Goal: Task Accomplishment & Management: Manage account settings

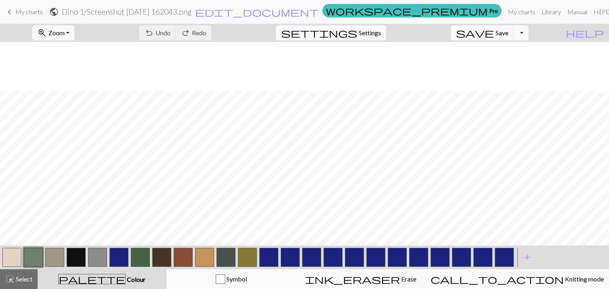
scroll to position [49, 0]
click at [375, 31] on span "Settings" at bounding box center [370, 33] width 22 height 10
select select "superbulky"
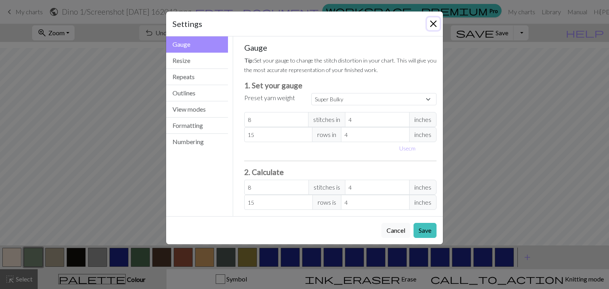
click at [433, 20] on button "Close" at bounding box center [433, 23] width 13 height 13
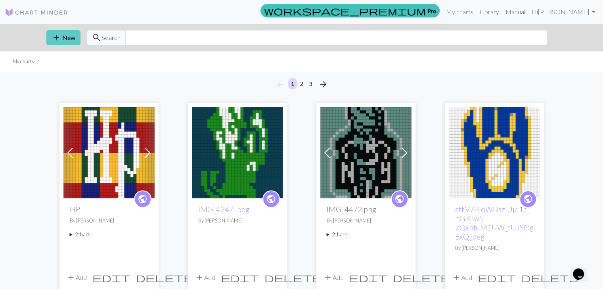
click at [67, 42] on button "add New" at bounding box center [63, 37] width 34 height 15
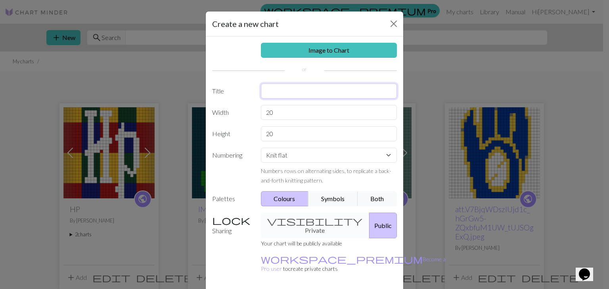
click at [272, 93] on input "text" at bounding box center [329, 91] width 136 height 15
type input "[GEOGRAPHIC_DATA]"
click at [279, 109] on input "20" at bounding box center [329, 112] width 136 height 15
type input "2"
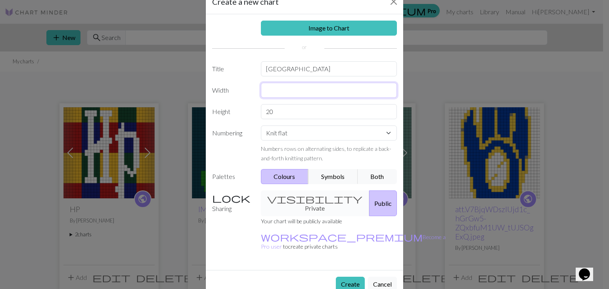
scroll to position [23, 0]
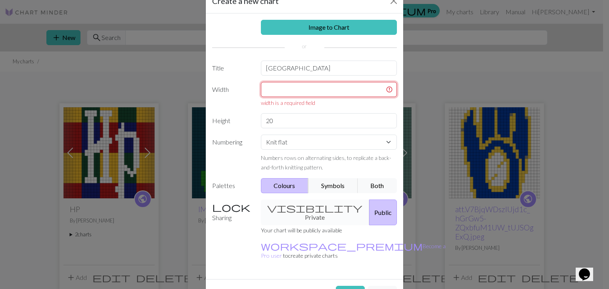
click at [283, 90] on input "text" at bounding box center [329, 89] width 136 height 15
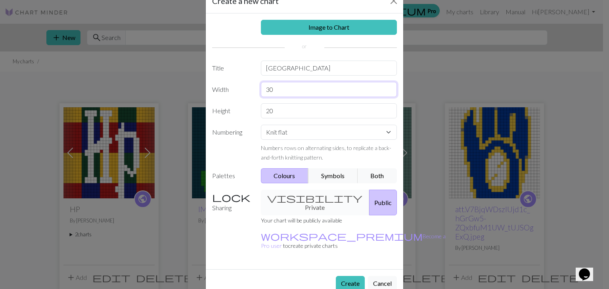
type input "30"
type input "60"
click at [343, 276] on button "Create" at bounding box center [350, 283] width 29 height 15
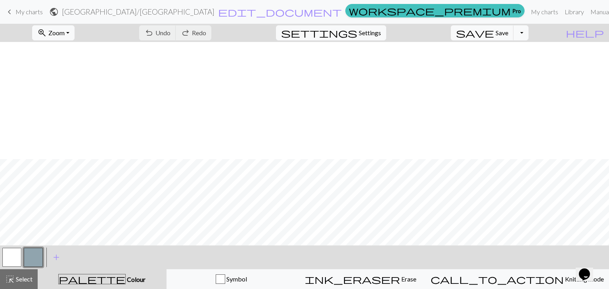
scroll to position [117, 0]
click at [368, 38] on button "settings Settings" at bounding box center [331, 32] width 110 height 15
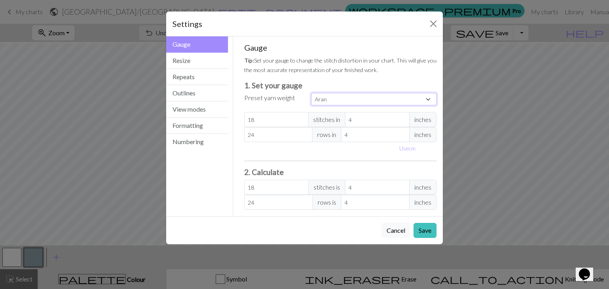
click at [314, 103] on select "Custom Square Lace Light Fingering Fingering Sport Double knit Worsted Aran Bul…" at bounding box center [373, 99] width 125 height 12
select select "superbulky"
click at [311, 93] on select "Custom Square Lace Light Fingering Fingering Sport Double knit Worsted Aran Bul…" at bounding box center [373, 99] width 125 height 12
type input "8"
type input "15"
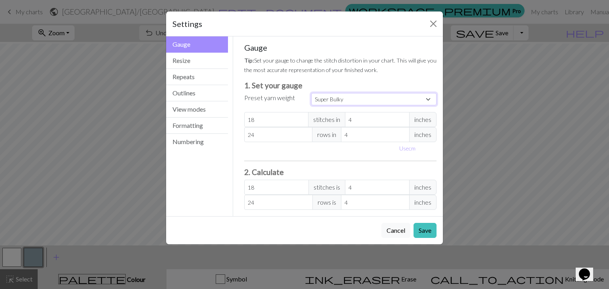
type input "8"
type input "15"
click at [430, 230] on button "Save" at bounding box center [424, 230] width 23 height 15
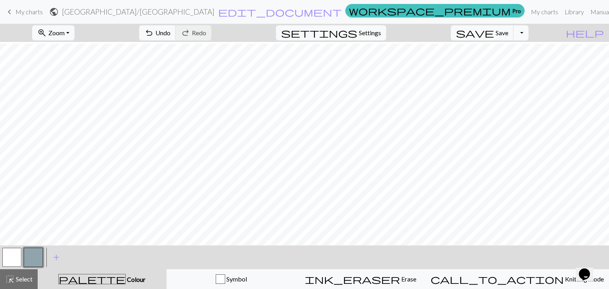
scroll to position [122, 0]
click at [35, 257] on button "button" at bounding box center [33, 257] width 19 height 19
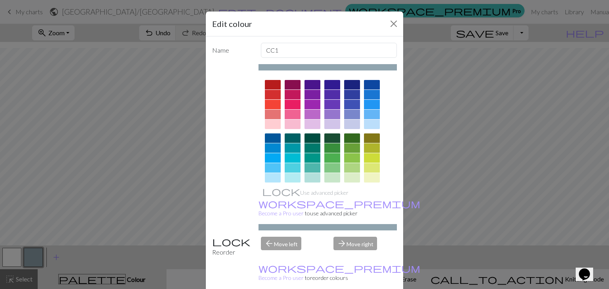
click at [349, 86] on div at bounding box center [352, 85] width 16 height 10
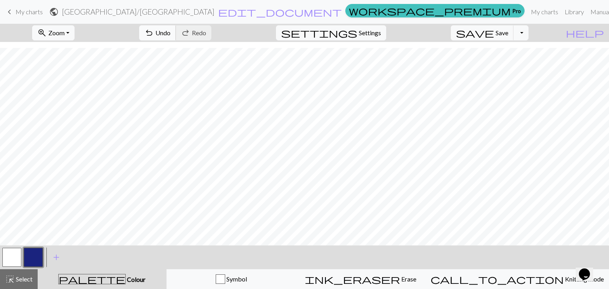
click at [170, 36] on span "Undo" at bounding box center [162, 33] width 15 height 8
click at [61, 259] on span "add" at bounding box center [57, 257] width 10 height 11
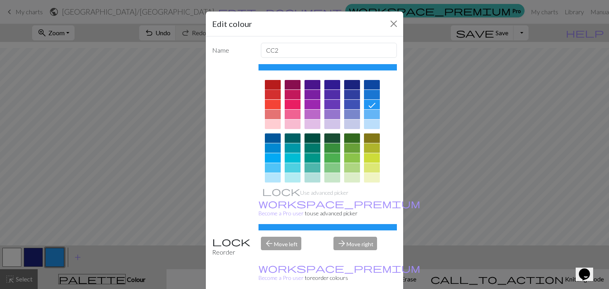
click at [272, 84] on div at bounding box center [273, 85] width 16 height 10
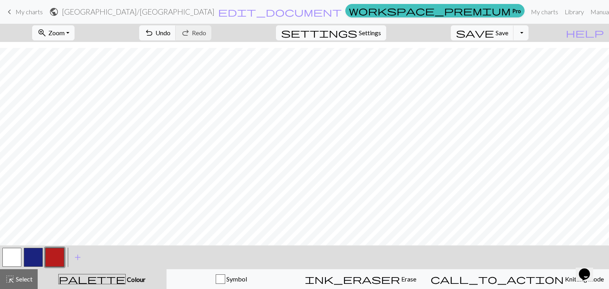
click at [33, 262] on button "button" at bounding box center [33, 257] width 19 height 19
click at [58, 253] on button "button" at bounding box center [54, 257] width 19 height 19
click at [36, 259] on button "button" at bounding box center [33, 257] width 19 height 19
click at [59, 254] on button "button" at bounding box center [54, 257] width 19 height 19
click at [32, 260] on button "button" at bounding box center [33, 257] width 19 height 19
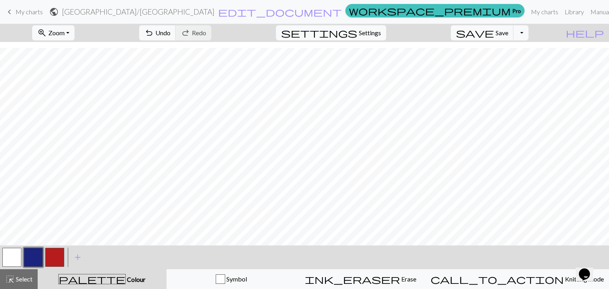
click at [38, 254] on button "button" at bounding box center [33, 257] width 19 height 19
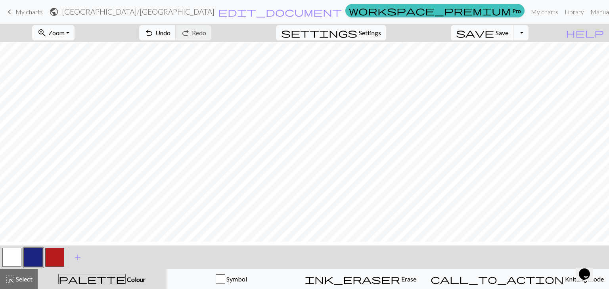
scroll to position [112, 0]
click at [154, 27] on span "undo" at bounding box center [149, 32] width 10 height 11
click at [17, 254] on button "button" at bounding box center [11, 257] width 19 height 19
click at [36, 254] on button "button" at bounding box center [33, 257] width 19 height 19
click at [21, 257] on button "button" at bounding box center [11, 257] width 19 height 19
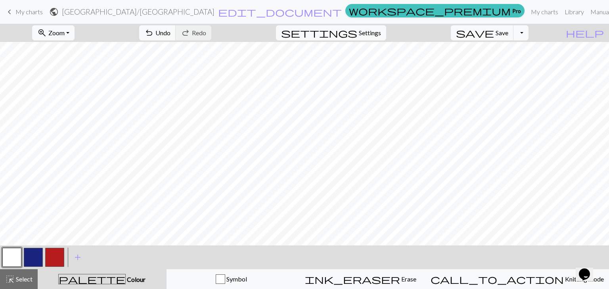
click at [30, 254] on button "button" at bounding box center [33, 257] width 19 height 19
click at [170, 32] on span "Undo" at bounding box center [162, 33] width 15 height 8
click at [63, 260] on button "button" at bounding box center [54, 257] width 19 height 19
click at [154, 29] on span "undo" at bounding box center [149, 32] width 10 height 11
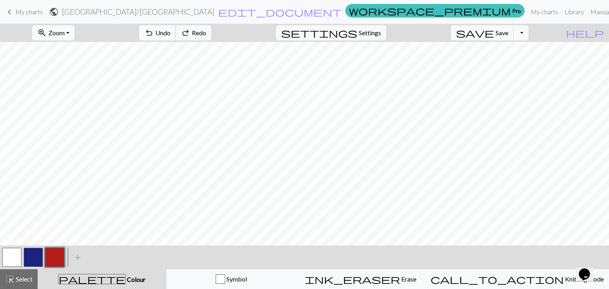
click at [154, 29] on span "undo" at bounding box center [149, 32] width 10 height 11
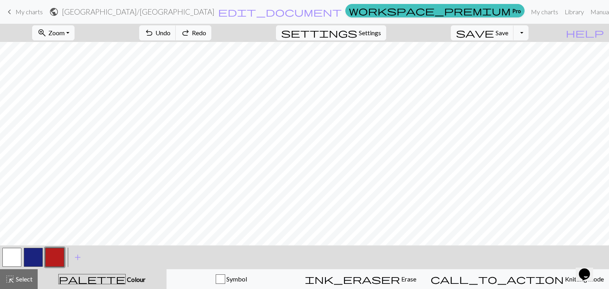
click at [206, 36] on span "Redo" at bounding box center [199, 33] width 14 height 8
click at [41, 258] on button "button" at bounding box center [33, 257] width 19 height 19
click at [10, 252] on button "button" at bounding box center [11, 257] width 19 height 19
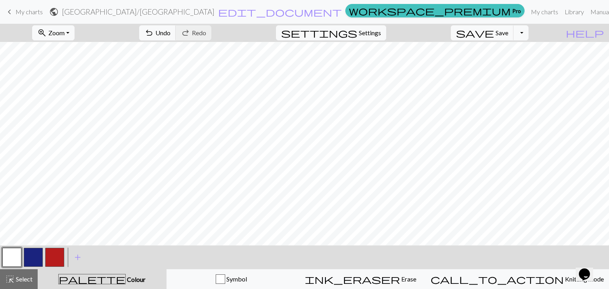
click at [27, 254] on button "button" at bounding box center [33, 257] width 19 height 19
click at [3, 254] on button "button" at bounding box center [11, 257] width 19 height 19
click at [38, 256] on button "button" at bounding box center [33, 257] width 19 height 19
click at [16, 251] on button "button" at bounding box center [11, 257] width 19 height 19
click at [31, 262] on button "button" at bounding box center [33, 257] width 19 height 19
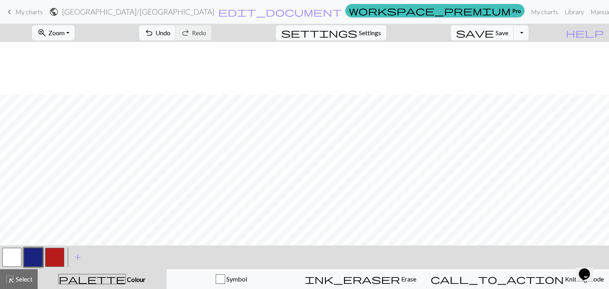
scroll to position [99, 0]
click at [59, 254] on button "button" at bounding box center [54, 257] width 19 height 19
click at [41, 251] on button "button" at bounding box center [33, 257] width 19 height 19
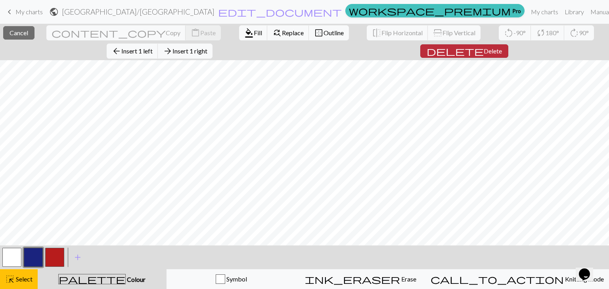
click at [484, 49] on span "Delete" at bounding box center [493, 51] width 18 height 8
click at [420, 52] on button "delete Delete" at bounding box center [464, 50] width 88 height 13
click at [158, 44] on button "arrow_back Insert 1 left" at bounding box center [133, 51] width 52 height 15
click at [153, 47] on span "Insert 1 left" at bounding box center [136, 51] width 31 height 8
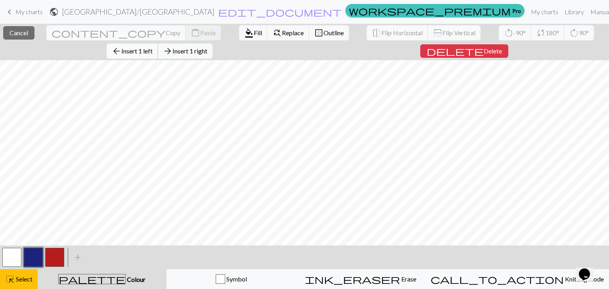
click at [153, 47] on span "Insert 1 left" at bounding box center [136, 51] width 31 height 8
click at [254, 31] on span "Fill" at bounding box center [258, 33] width 8 height 8
click at [239, 28] on button "format_color_fill Fill" at bounding box center [253, 32] width 29 height 15
click at [254, 31] on span "Fill" at bounding box center [258, 33] width 8 height 8
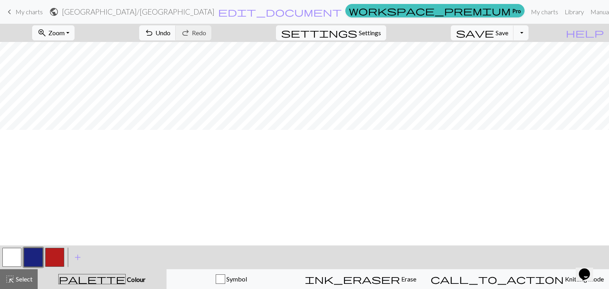
scroll to position [0, 0]
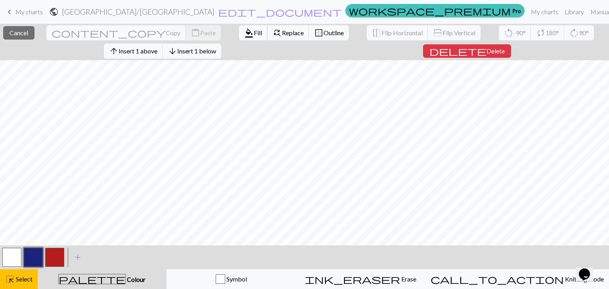
click at [254, 35] on span "Fill" at bounding box center [258, 33] width 8 height 8
click at [254, 36] on span "Fill" at bounding box center [258, 33] width 8 height 8
click at [239, 38] on button "format_color_fill Fill" at bounding box center [253, 32] width 29 height 15
click at [239, 34] on button "format_color_fill Fill" at bounding box center [253, 32] width 29 height 15
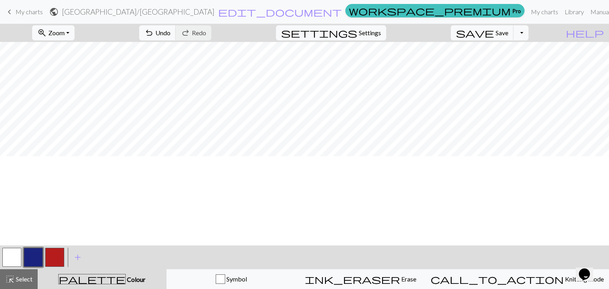
scroll to position [26, 0]
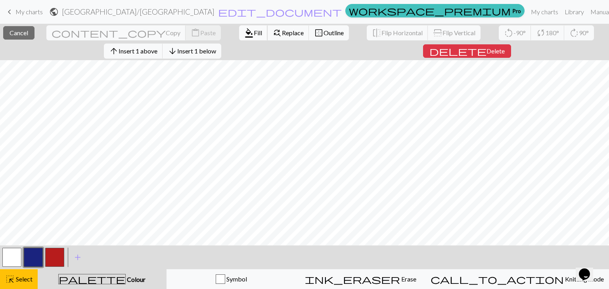
click at [254, 36] on span "Fill" at bounding box center [258, 33] width 8 height 8
click at [239, 38] on button "format_color_fill Fill" at bounding box center [253, 32] width 29 height 15
click at [254, 34] on span "Fill" at bounding box center [258, 33] width 8 height 8
click at [486, 52] on span "Delete" at bounding box center [495, 51] width 18 height 8
click at [466, 52] on span "delete" at bounding box center [457, 51] width 57 height 11
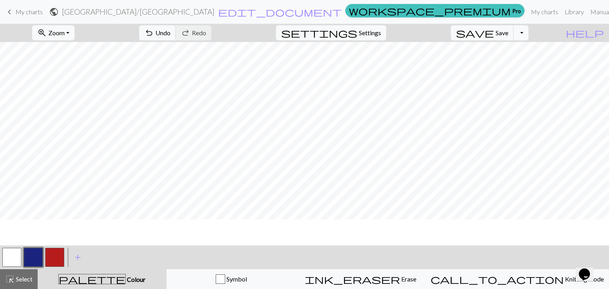
scroll to position [0, 0]
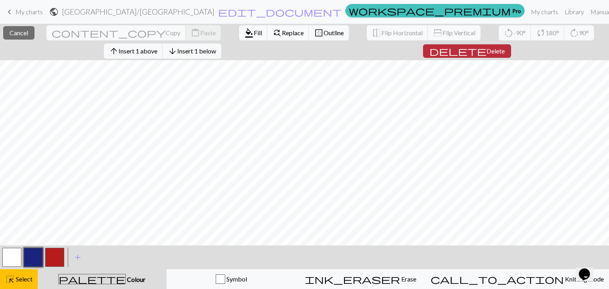
click at [471, 46] on span "delete" at bounding box center [457, 51] width 57 height 11
click at [463, 49] on button "delete Delete" at bounding box center [467, 50] width 88 height 13
click at [470, 48] on span "delete" at bounding box center [457, 51] width 57 height 11
click at [469, 53] on span "delete" at bounding box center [457, 51] width 57 height 11
click at [466, 54] on span "delete" at bounding box center [457, 51] width 57 height 11
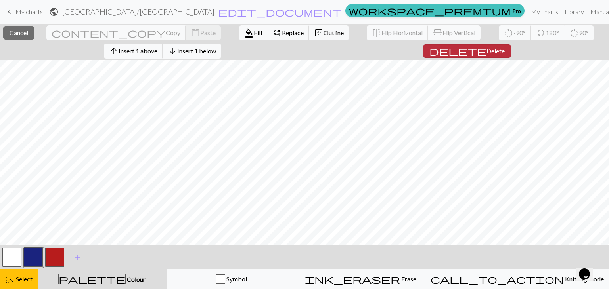
click at [466, 50] on span "delete" at bounding box center [457, 51] width 57 height 11
click at [465, 50] on span "delete" at bounding box center [457, 51] width 57 height 11
click at [468, 48] on span "delete" at bounding box center [457, 51] width 57 height 11
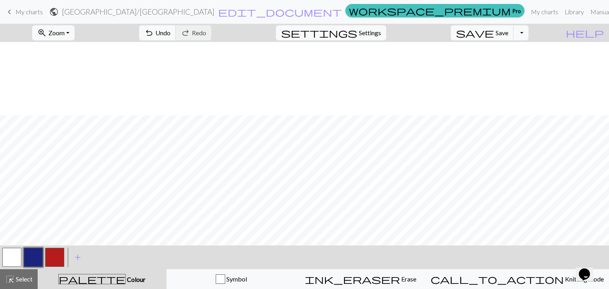
scroll to position [73, 0]
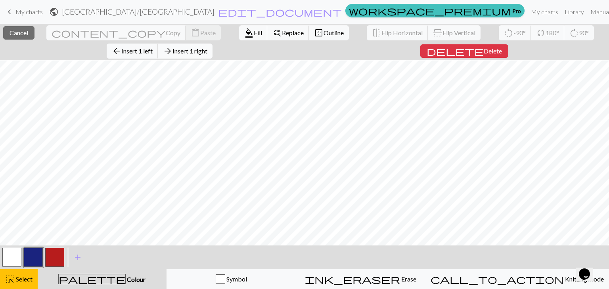
click at [172, 46] on span "arrow_forward" at bounding box center [168, 51] width 10 height 11
click at [207, 47] on span "Insert 1 right" at bounding box center [189, 51] width 35 height 8
click at [212, 44] on button "arrow_forward Insert 1 right" at bounding box center [185, 51] width 55 height 15
click at [172, 46] on span "arrow_forward" at bounding box center [168, 51] width 10 height 11
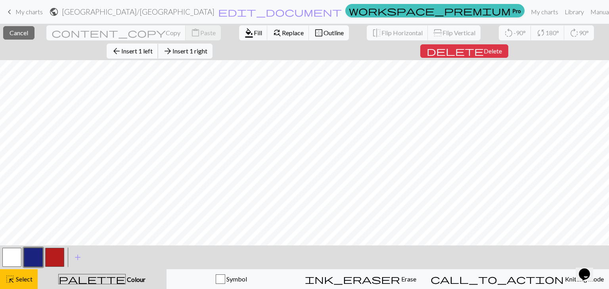
click at [153, 47] on span "Insert 1 left" at bounding box center [136, 51] width 31 height 8
click at [121, 46] on span "arrow_back" at bounding box center [117, 51] width 10 height 11
click at [153, 47] on span "Insert 1 left" at bounding box center [136, 51] width 31 height 8
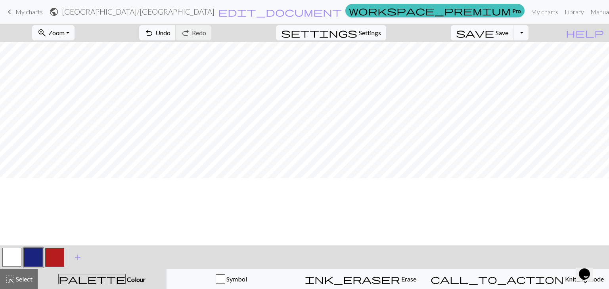
scroll to position [0, 0]
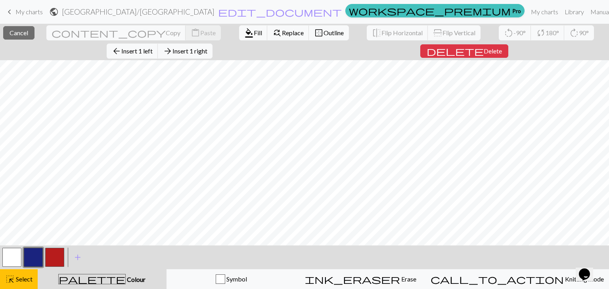
click at [40, 258] on button "button" at bounding box center [33, 257] width 19 height 19
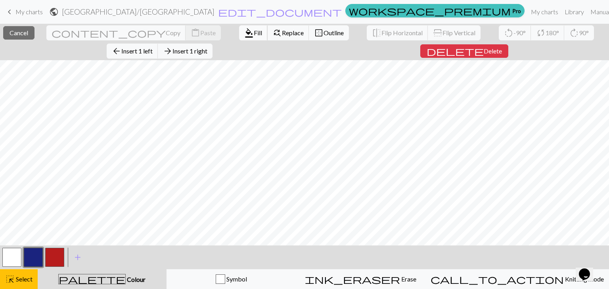
click at [254, 32] on span "Fill" at bounding box center [258, 33] width 8 height 8
click at [254, 35] on span "Fill" at bounding box center [258, 33] width 8 height 8
click at [254, 36] on span "Fill" at bounding box center [258, 33] width 8 height 8
click at [254, 35] on span "Fill" at bounding box center [258, 33] width 8 height 8
click at [254, 34] on span "Fill" at bounding box center [258, 33] width 8 height 8
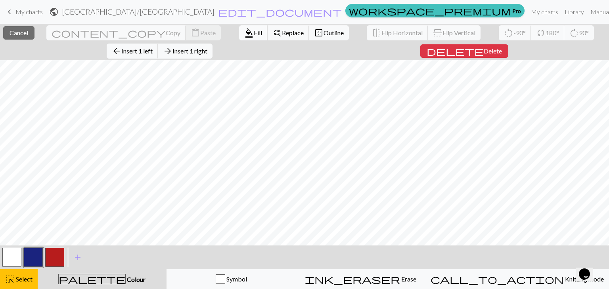
click at [239, 32] on button "format_color_fill Fill" at bounding box center [253, 32] width 29 height 15
click at [254, 35] on span "Fill" at bounding box center [258, 33] width 8 height 8
click at [254, 36] on span "Fill" at bounding box center [258, 33] width 8 height 8
click at [254, 35] on span "Fill" at bounding box center [258, 33] width 8 height 8
click at [239, 37] on button "format_color_fill Fill" at bounding box center [253, 32] width 29 height 15
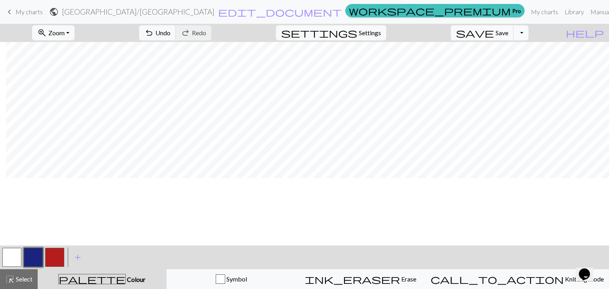
scroll to position [0, 6]
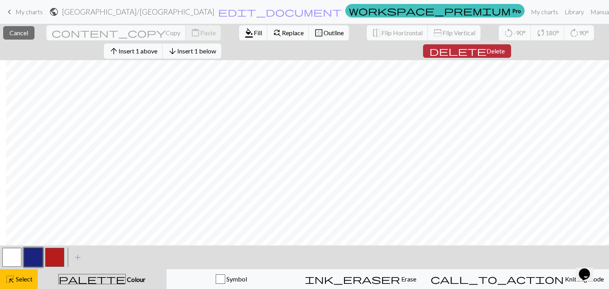
click at [481, 55] on button "delete Delete" at bounding box center [467, 50] width 88 height 13
click at [464, 51] on span "delete" at bounding box center [457, 51] width 57 height 11
click at [471, 49] on span "delete" at bounding box center [457, 51] width 57 height 11
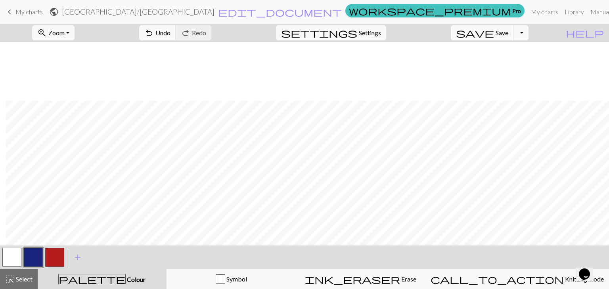
scroll to position [59, 6]
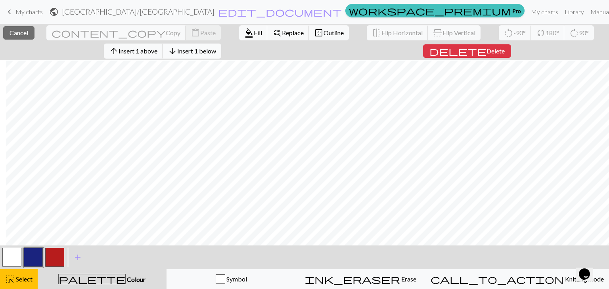
click at [210, 50] on span "Insert 1 below" at bounding box center [196, 51] width 39 height 8
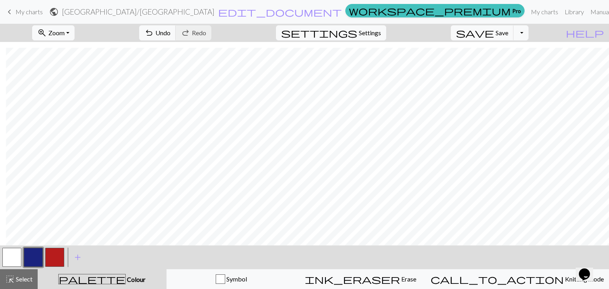
scroll to position [63, 6]
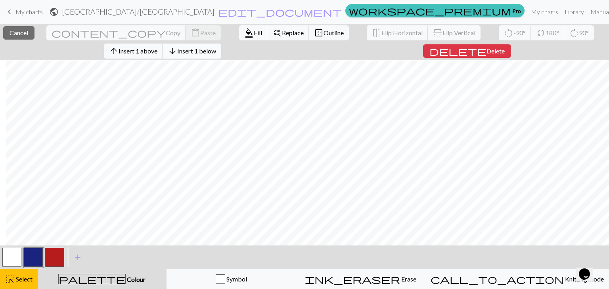
click at [216, 49] on span "Insert 1 below" at bounding box center [196, 51] width 39 height 8
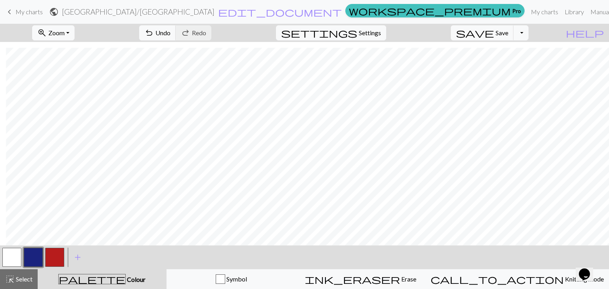
scroll to position [68, 6]
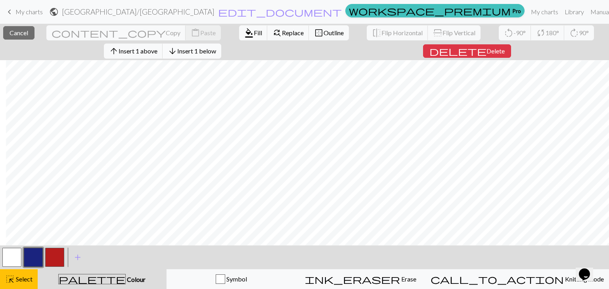
click at [215, 54] on span "Insert 1 below" at bounding box center [196, 51] width 39 height 8
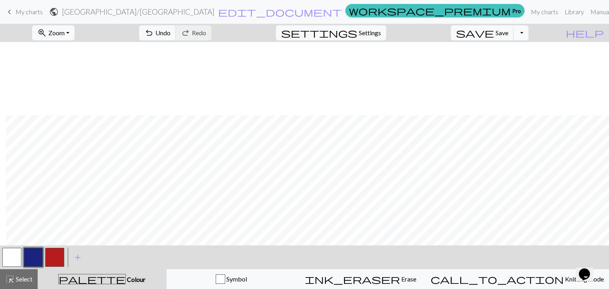
scroll to position [73, 6]
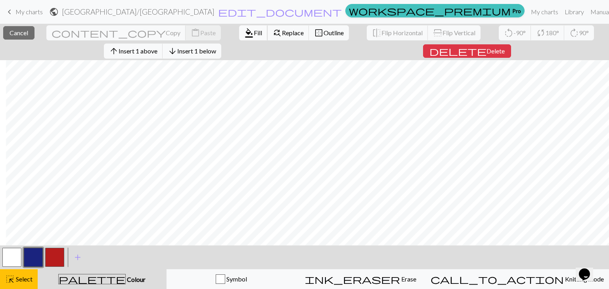
click at [244, 35] on span "format_color_fill" at bounding box center [249, 32] width 10 height 11
click at [244, 37] on span "format_color_fill" at bounding box center [249, 32] width 10 height 11
click at [239, 35] on button "format_color_fill Fill" at bounding box center [253, 32] width 29 height 15
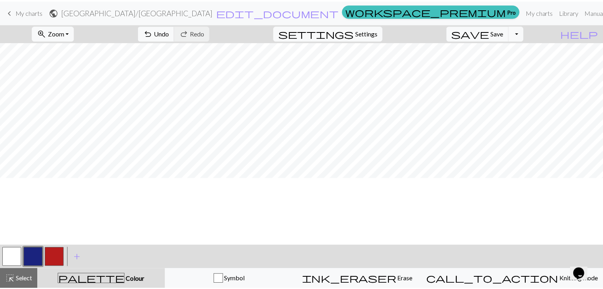
scroll to position [0, 0]
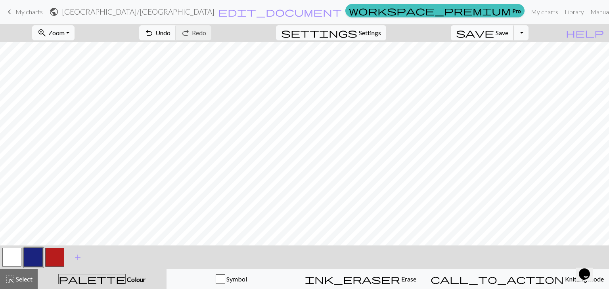
click at [494, 33] on span "save" at bounding box center [475, 32] width 38 height 11
click at [528, 18] on link "My charts" at bounding box center [545, 12] width 34 height 16
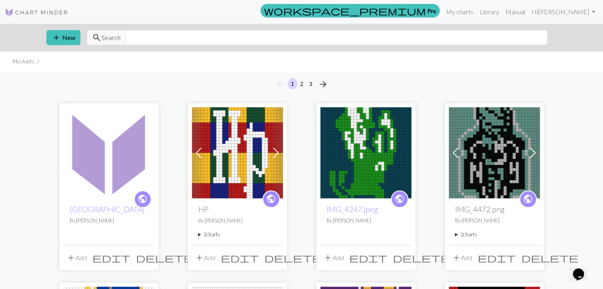
click at [126, 153] on img at bounding box center [108, 152] width 91 height 91
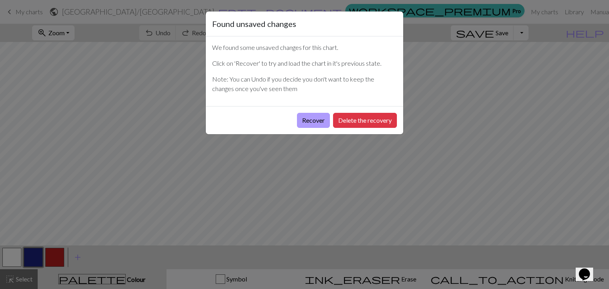
click at [309, 120] on button "Recover" at bounding box center [313, 120] width 33 height 15
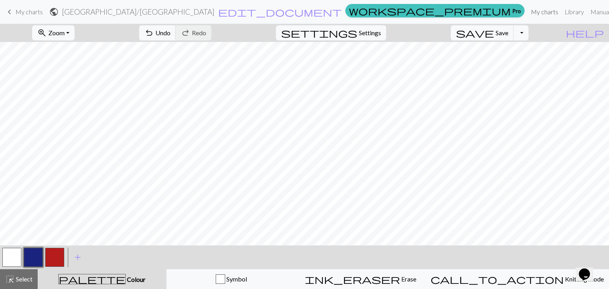
click at [528, 12] on link "My charts" at bounding box center [545, 12] width 34 height 16
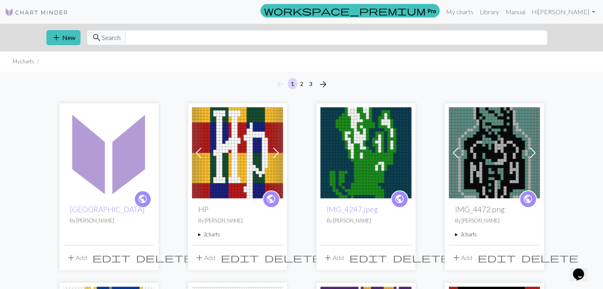
click at [103, 233] on div "public Houston By [PERSON_NAME]" at bounding box center [108, 222] width 91 height 46
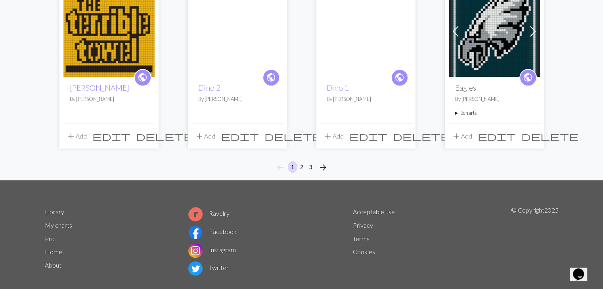
scroll to position [681, 0]
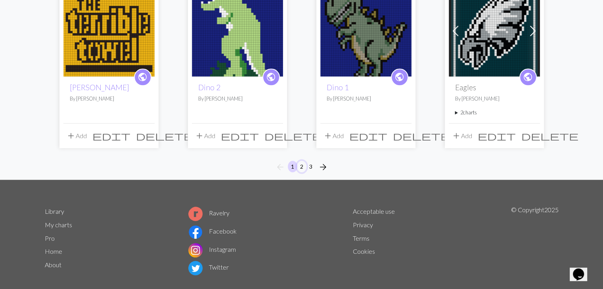
click at [304, 165] on button "2" at bounding box center [302, 166] width 10 height 11
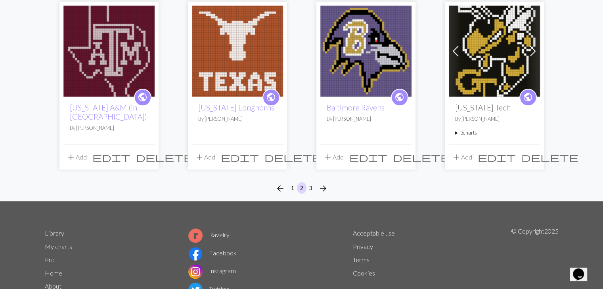
scroll to position [651, 0]
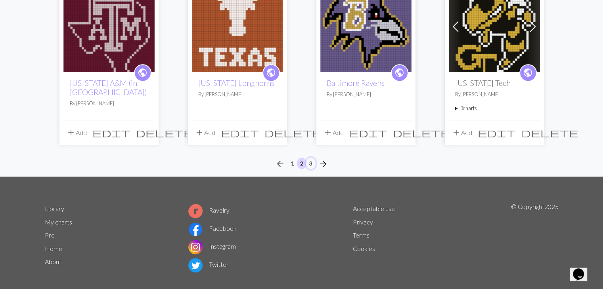
click at [310, 162] on button "3" at bounding box center [311, 163] width 10 height 11
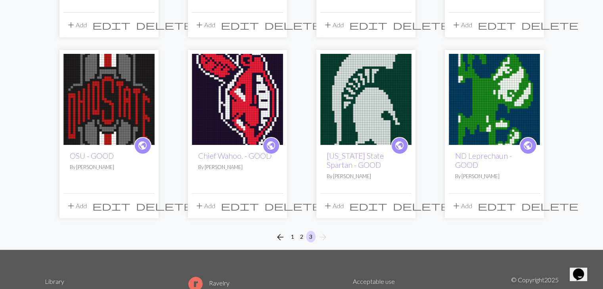
scroll to position [226, 0]
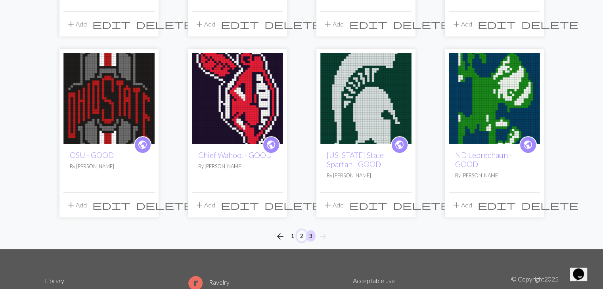
click at [301, 235] on button "2" at bounding box center [302, 235] width 10 height 11
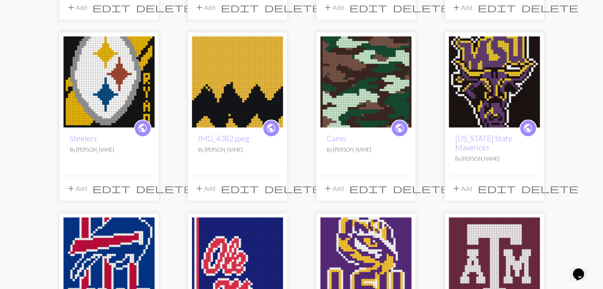
scroll to position [243, 0]
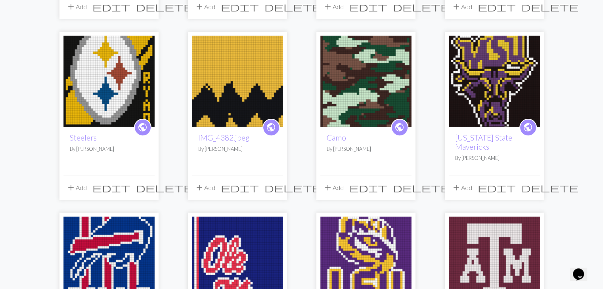
click at [97, 78] on img at bounding box center [108, 81] width 91 height 91
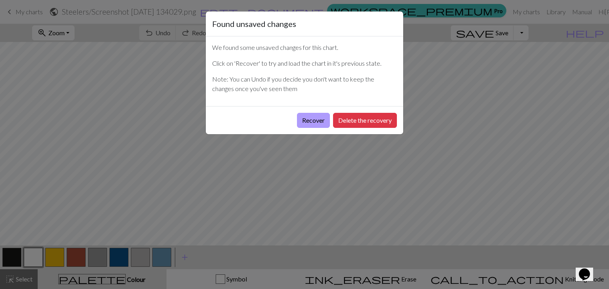
click at [317, 121] on button "Recover" at bounding box center [313, 120] width 33 height 15
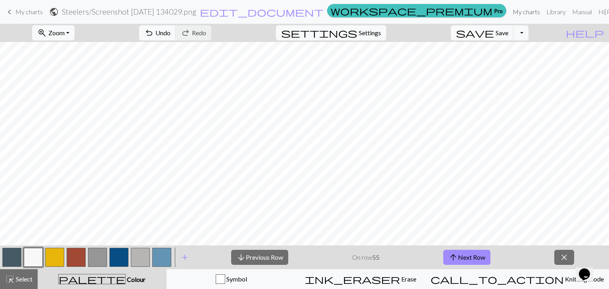
click at [511, 14] on link "My charts" at bounding box center [526, 12] width 34 height 16
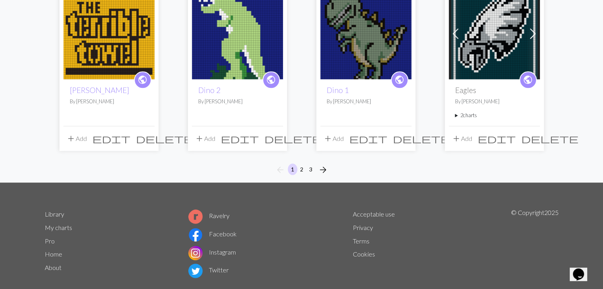
scroll to position [680, 0]
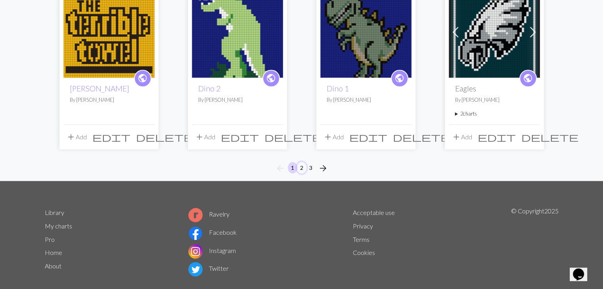
click at [302, 166] on button "2" at bounding box center [302, 167] width 10 height 11
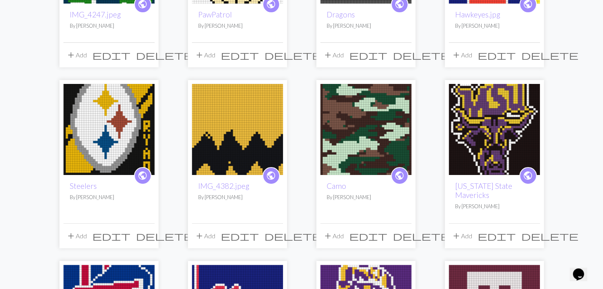
scroll to position [223, 0]
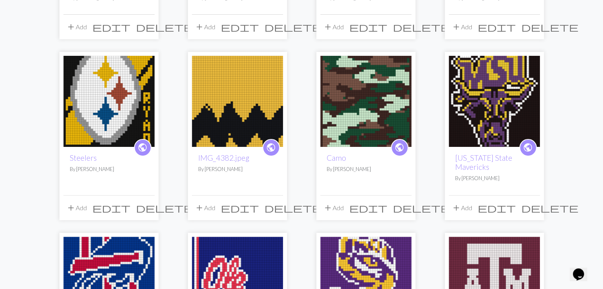
click at [342, 122] on img at bounding box center [365, 101] width 91 height 91
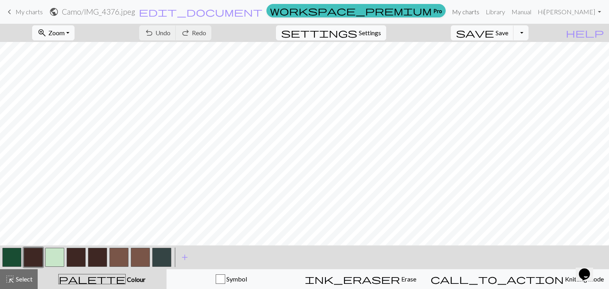
click at [482, 19] on link "My charts" at bounding box center [466, 12] width 34 height 16
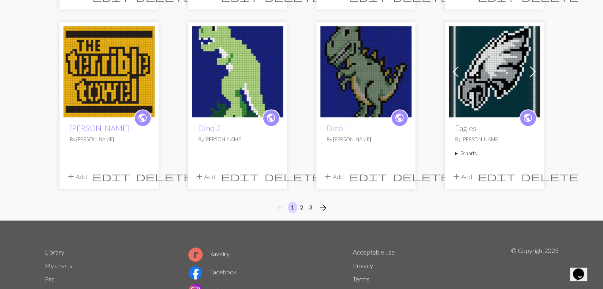
scroll to position [662, 0]
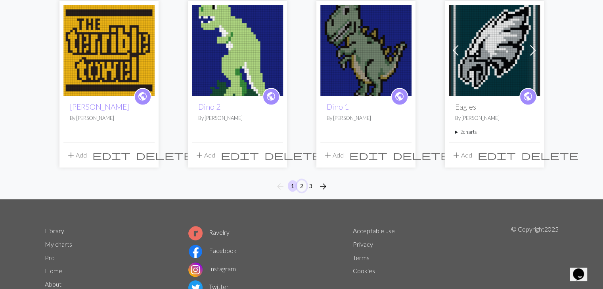
click at [297, 183] on button "2" at bounding box center [302, 185] width 10 height 11
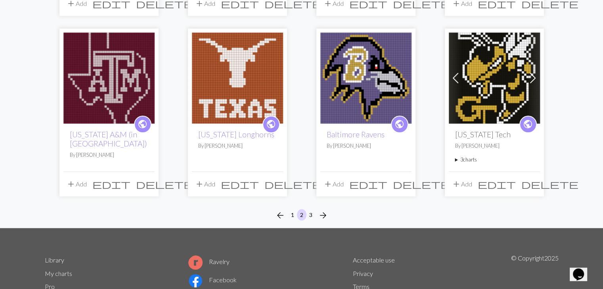
scroll to position [599, 0]
click at [311, 210] on button "3" at bounding box center [311, 214] width 10 height 11
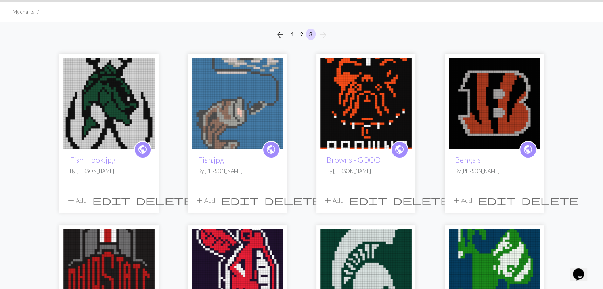
scroll to position [50, 0]
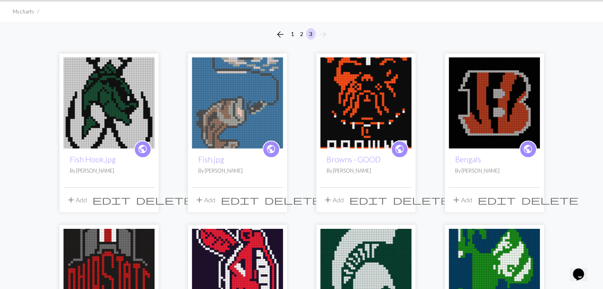
click at [122, 245] on img at bounding box center [108, 274] width 91 height 91
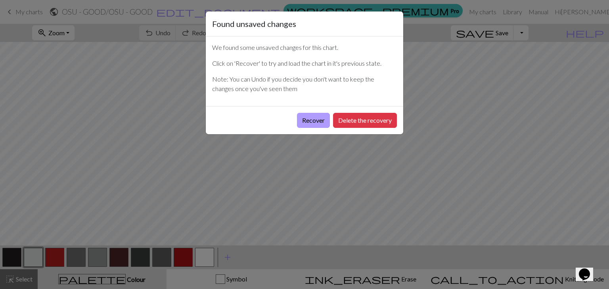
click at [308, 114] on button "Recover" at bounding box center [313, 120] width 33 height 15
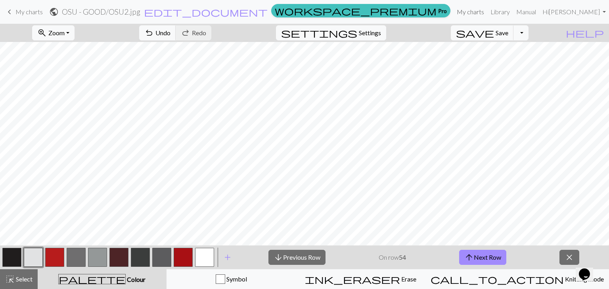
click at [487, 6] on link "My charts" at bounding box center [470, 12] width 34 height 16
